Goal: Navigation & Orientation: Go to known website

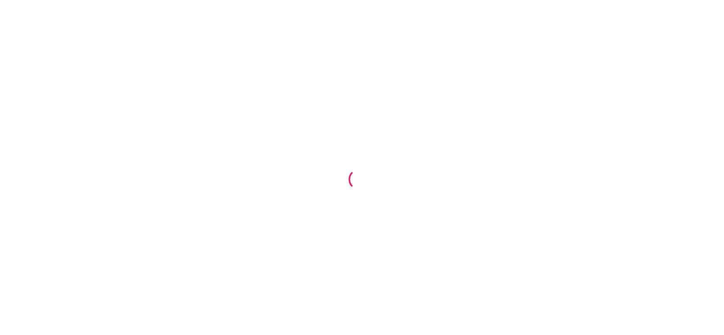
click at [546, 163] on div at bounding box center [362, 167] width 724 height 335
click at [250, 58] on div at bounding box center [362, 167] width 724 height 335
click at [473, 154] on div at bounding box center [362, 167] width 724 height 335
